Goal: Information Seeking & Learning: Learn about a topic

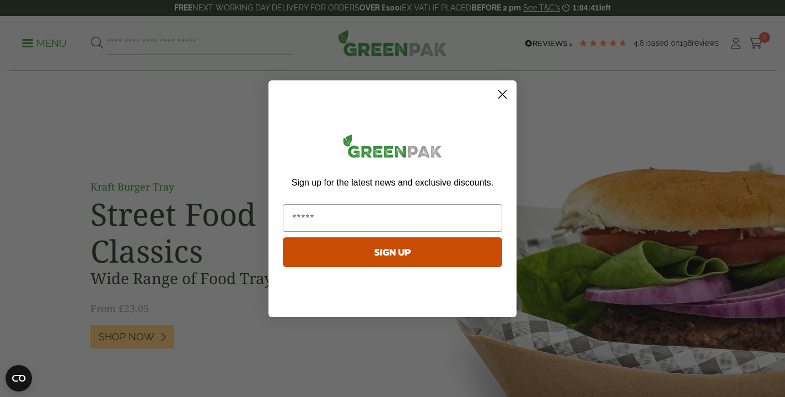
click at [501, 90] on circle "Close dialog" at bounding box center [502, 94] width 18 height 18
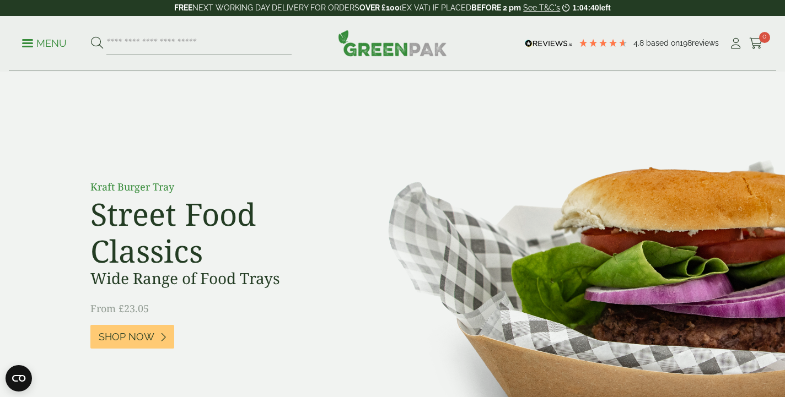
click at [38, 44] on p "Menu" at bounding box center [44, 43] width 45 height 13
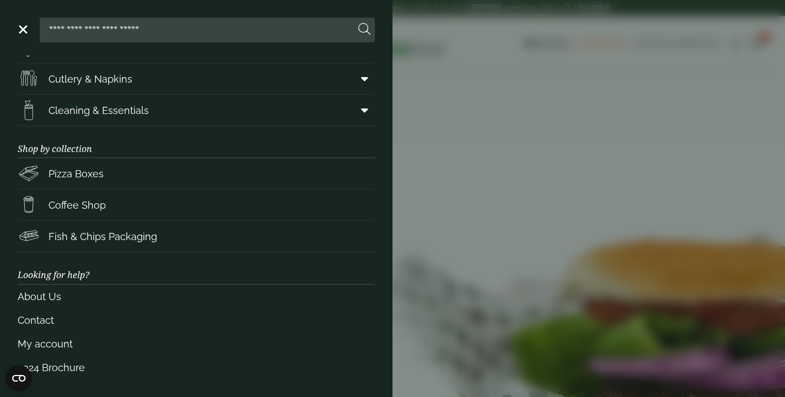
scroll to position [149, 0]
click at [48, 295] on link "About Us" at bounding box center [196, 297] width 357 height 24
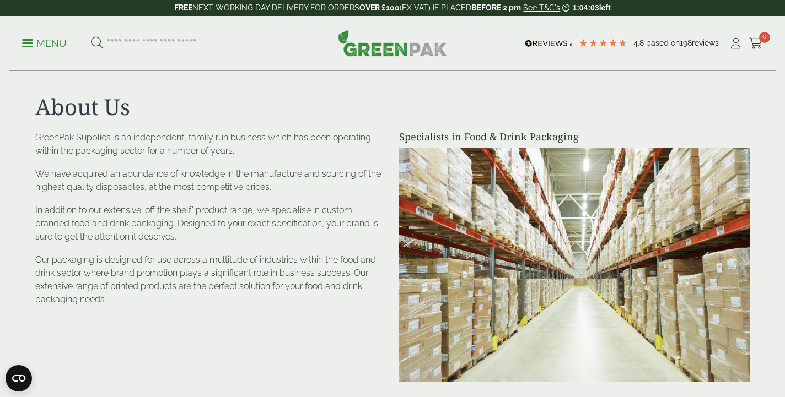
click at [392, 44] on img at bounding box center [392, 43] width 109 height 26
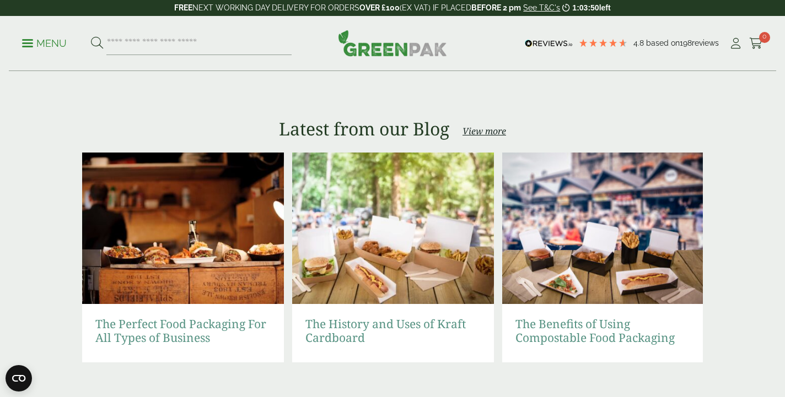
scroll to position [2184, 0]
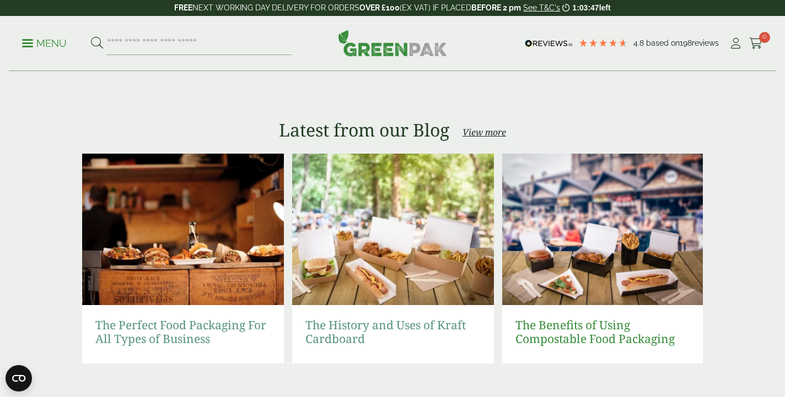
click at [589, 341] on link "The Benefits of Using Compostable Food Packaging" at bounding box center [602, 333] width 175 height 28
click at [196, 281] on img at bounding box center [183, 230] width 202 height 152
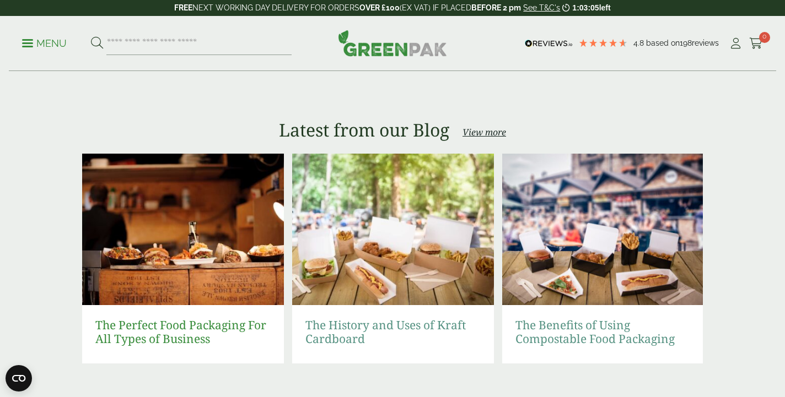
click at [196, 336] on link "The Perfect Food Packaging For All Types of Business" at bounding box center [182, 333] width 175 height 28
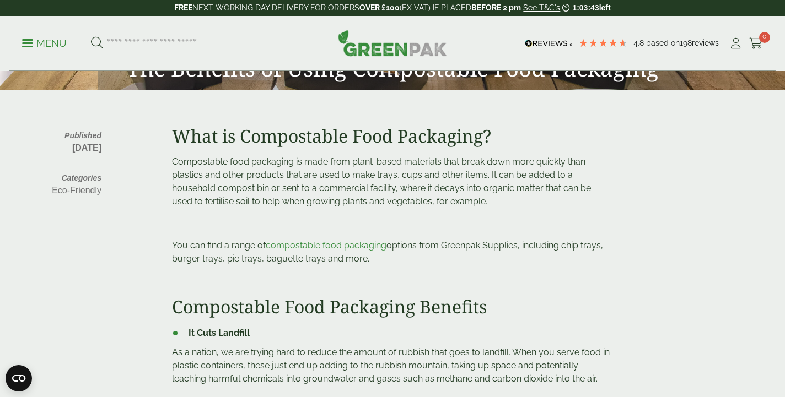
scroll to position [225, 0]
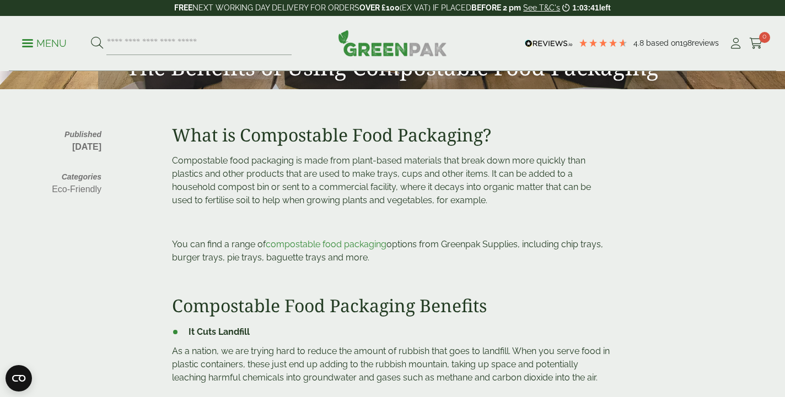
drag, startPoint x: 486, startPoint y: 169, endPoint x: 446, endPoint y: 165, distance: 39.9
click at [483, 169] on span "Compostable food packaging is made from plant-based materials that break down m…" at bounding box center [381, 180] width 419 height 50
click at [284, 189] on span "Compostable food packaging is made from plant-based materials that break down m…" at bounding box center [381, 180] width 419 height 50
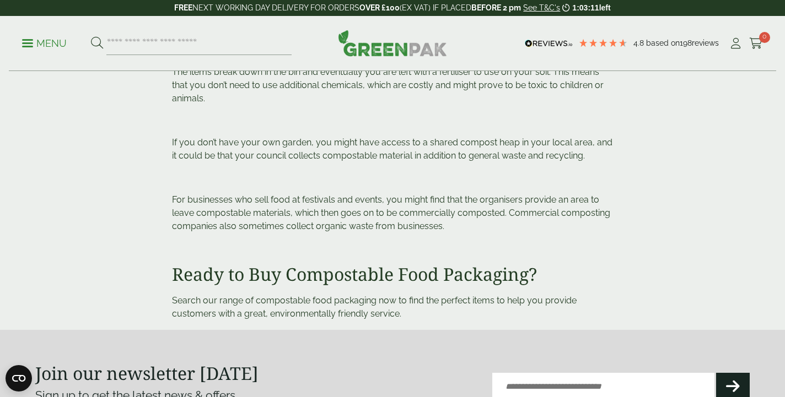
scroll to position [1283, 0]
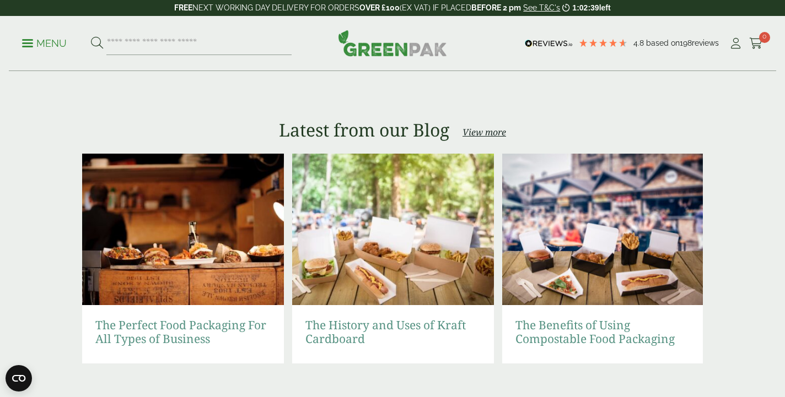
scroll to position [2184, 0]
click at [563, 333] on link "The Benefits of Using Compostable Food Packaging" at bounding box center [602, 333] width 175 height 28
